Goal: Transaction & Acquisition: Obtain resource

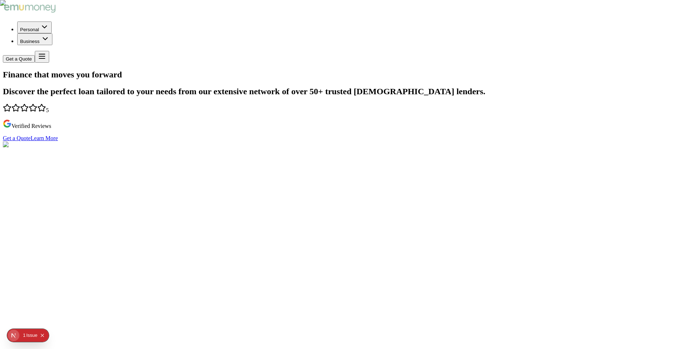
click at [34, 336] on div "Issue" at bounding box center [31, 335] width 11 height 13
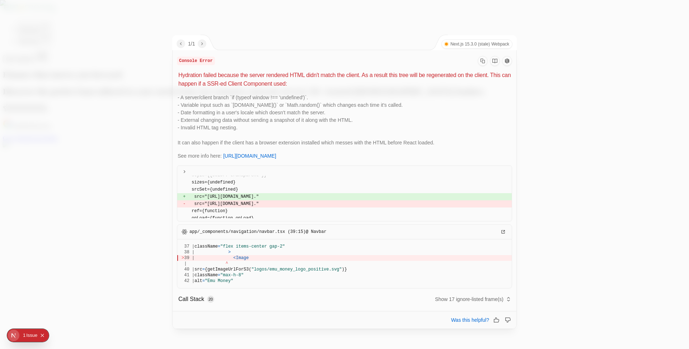
click at [137, 255] on div at bounding box center [344, 174] width 689 height 349
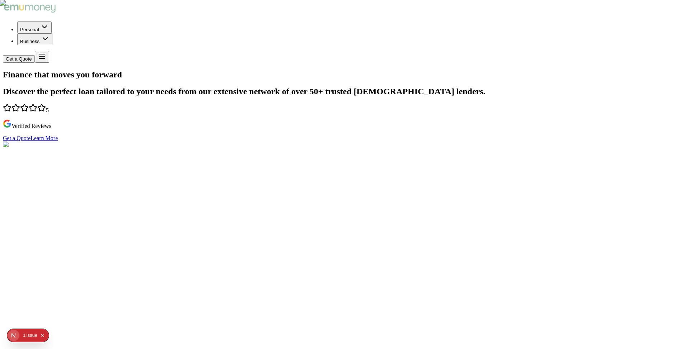
click at [29, 335] on div "Issue" at bounding box center [31, 335] width 11 height 13
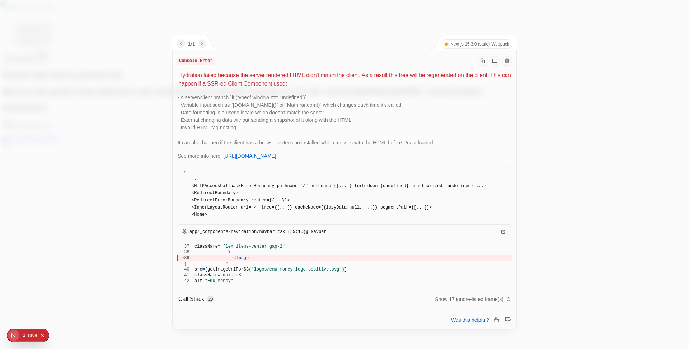
scroll to position [154, 0]
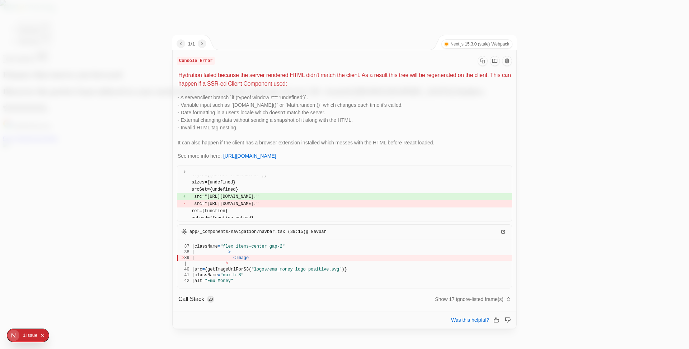
drag, startPoint x: 179, startPoint y: 76, endPoint x: 242, endPoint y: 127, distance: 81.4
click at [242, 127] on div "Console Error Hydration failed because the server rendered HTML didn't match th…" at bounding box center [345, 217] width 344 height 334
click at [447, 144] on p "- A server/client branch `if (typeof window !== 'undefined')`. - Variable input…" at bounding box center [345, 120] width 334 height 53
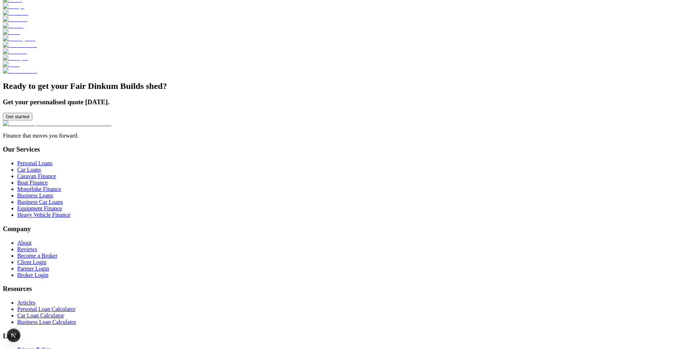
scroll to position [684, 0]
